Goal: Task Accomplishment & Management: Manage account settings

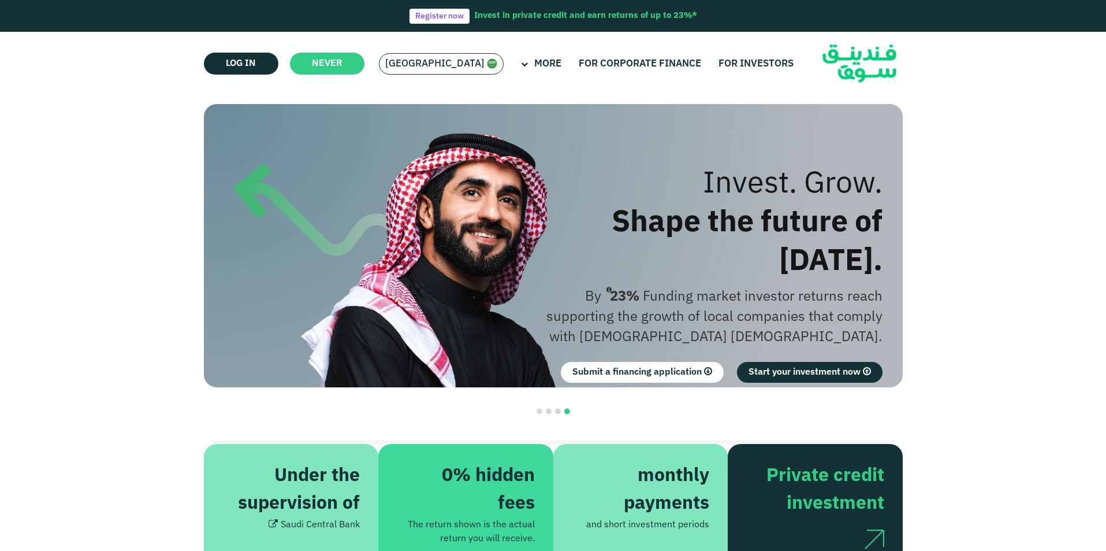
click at [487, 67] on img at bounding box center [492, 63] width 10 height 10
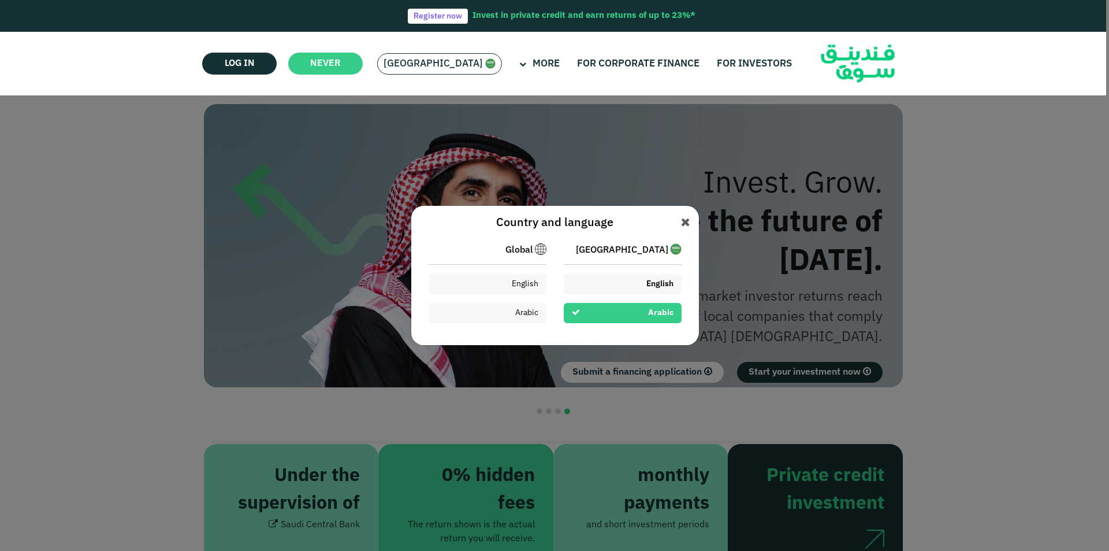
click at [604, 285] on div "English" at bounding box center [623, 284] width 118 height 20
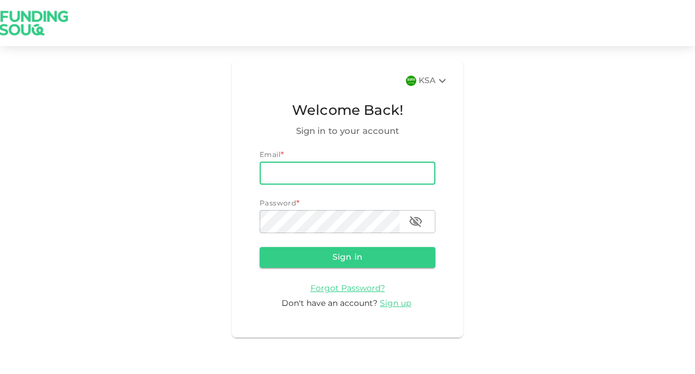
click at [345, 170] on input "email" at bounding box center [347, 173] width 176 height 23
type input "[EMAIL_ADDRESS][DOMAIN_NAME]"
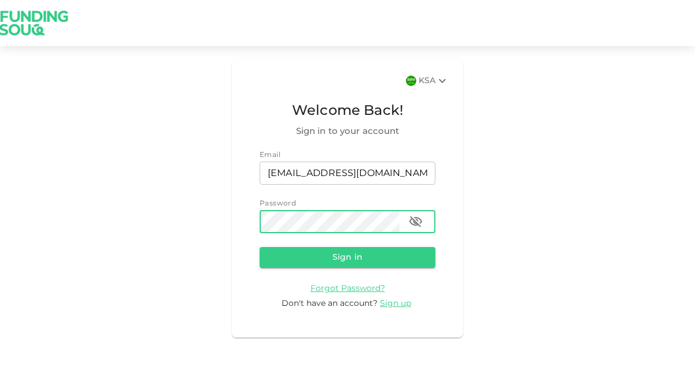
click at [259, 247] on button "Sign in" at bounding box center [347, 257] width 176 height 21
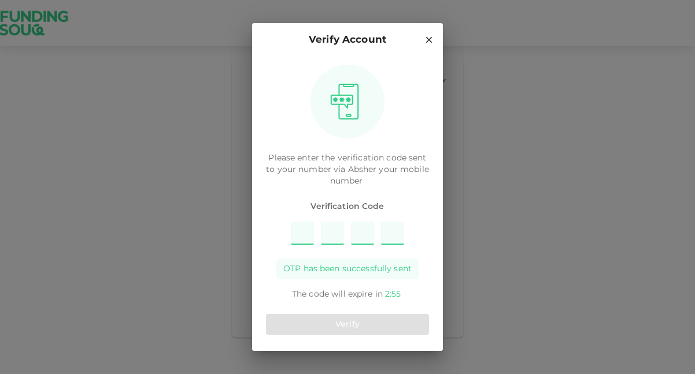
type input "1"
type input "7"
type input "2"
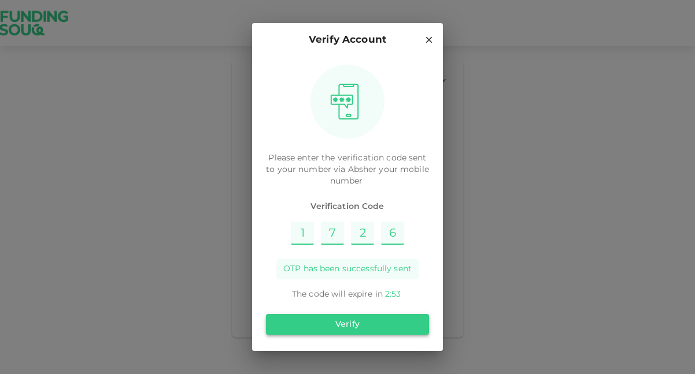
type input "6"
click at [360, 326] on button "Verify" at bounding box center [347, 324] width 163 height 21
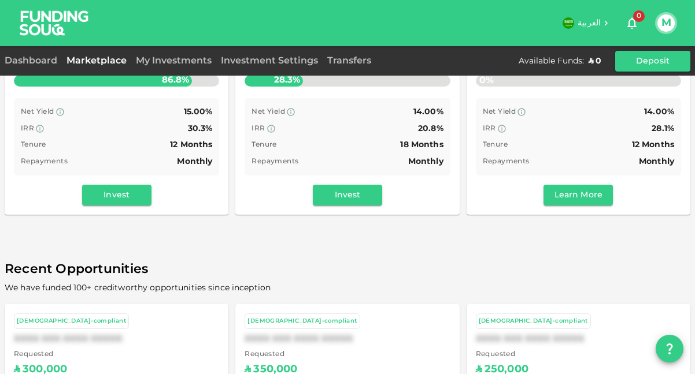
scroll to position [393, 0]
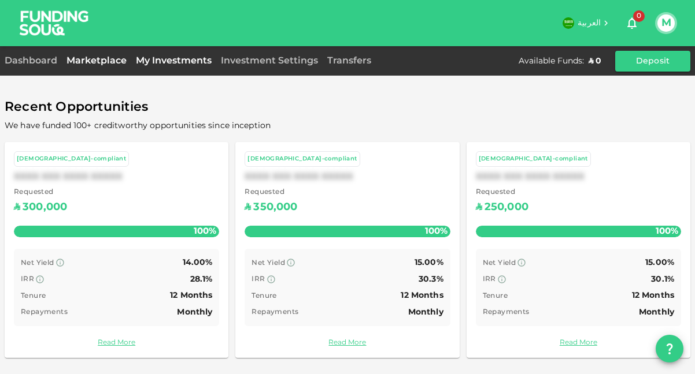
click at [164, 60] on link "My Investments" at bounding box center [173, 61] width 85 height 9
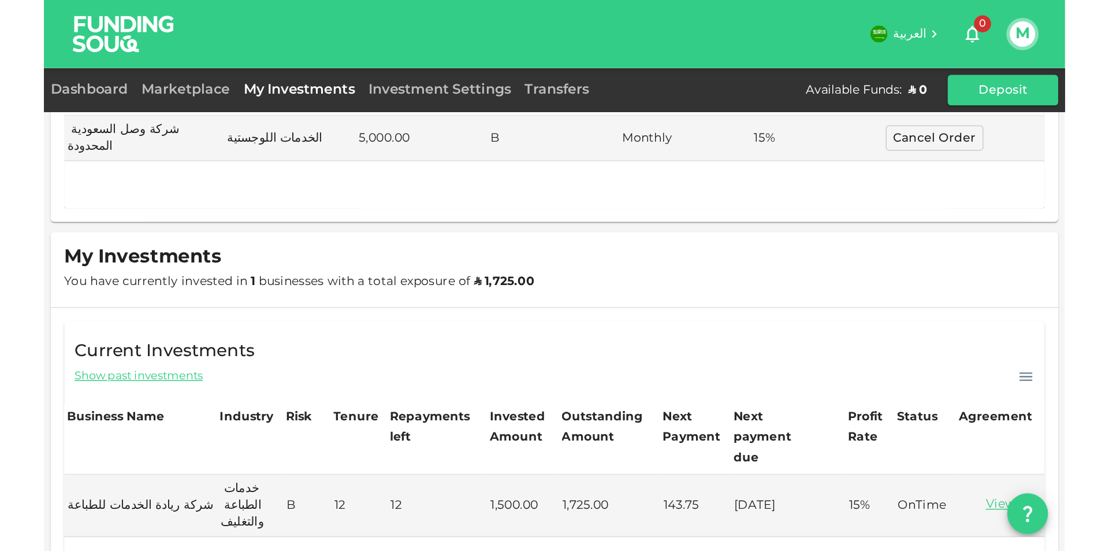
scroll to position [20, 0]
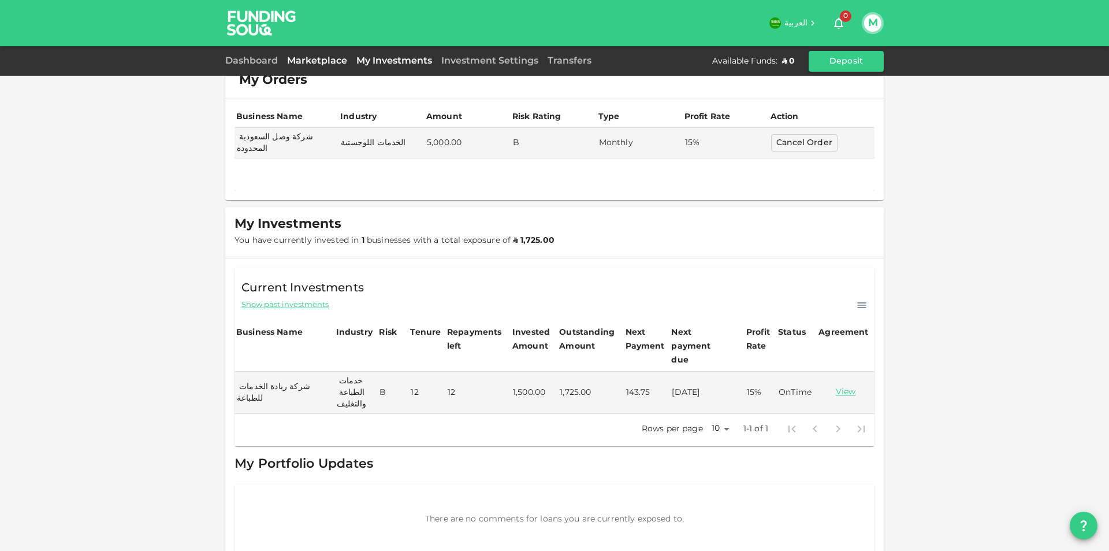
click at [312, 58] on link "Marketplace" at bounding box center [317, 61] width 69 height 9
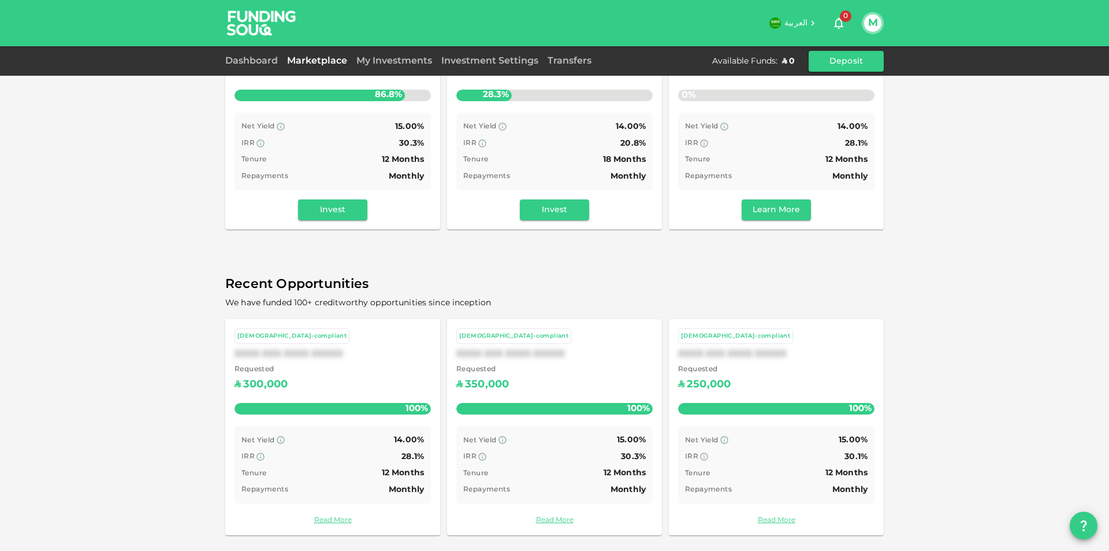
scroll to position [217, 0]
click at [870, 23] on button "M" at bounding box center [872, 22] width 17 height 17
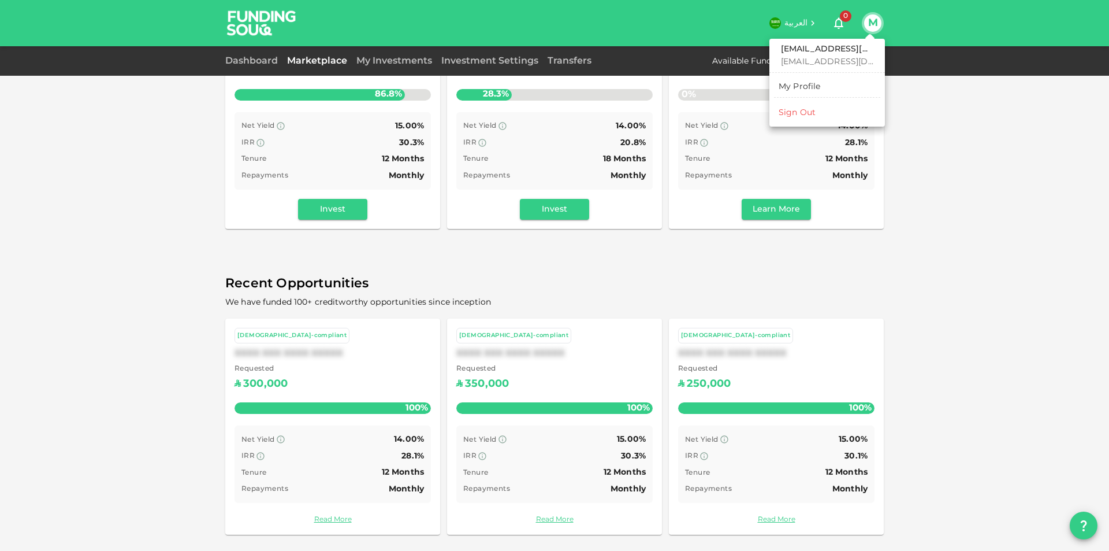
click at [817, 109] on li "Sign Out" at bounding box center [827, 112] width 106 height 18
